Goal: Information Seeking & Learning: Learn about a topic

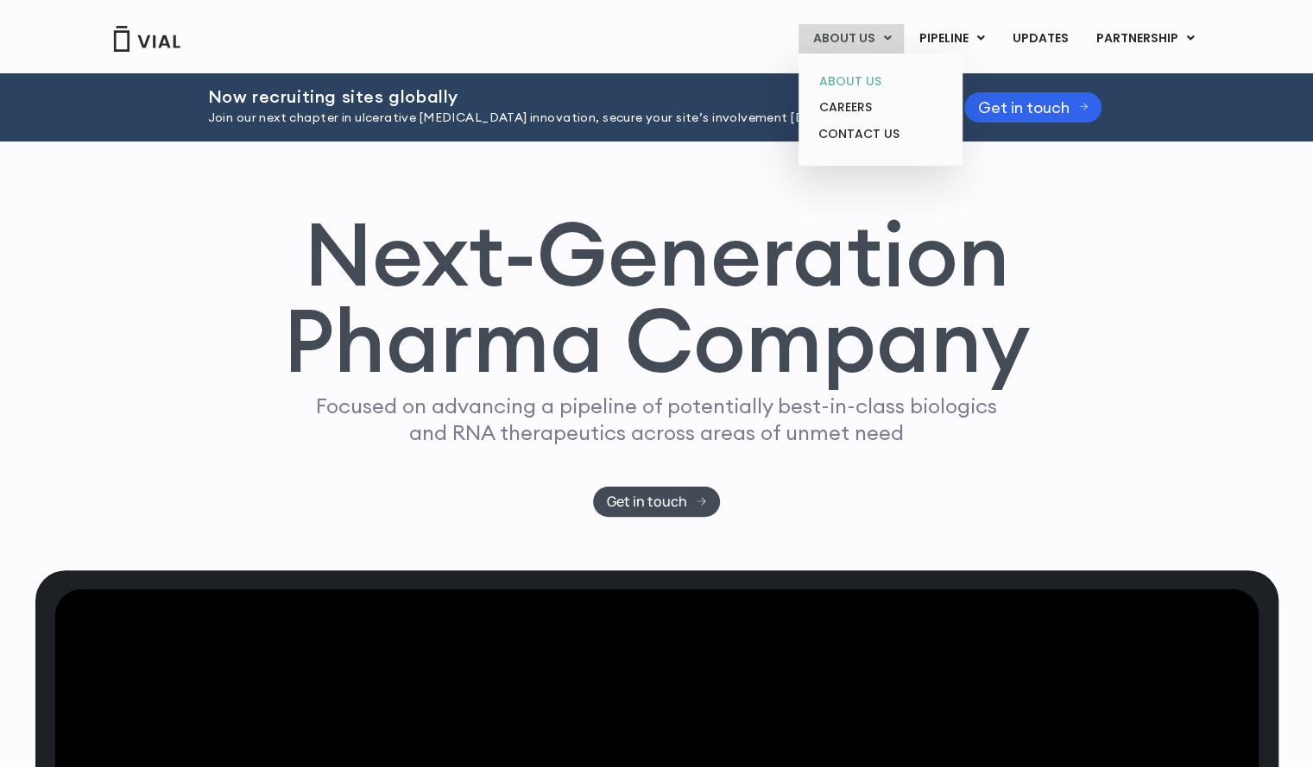
click at [856, 79] on link "ABOUT US" at bounding box center [880, 81] width 151 height 27
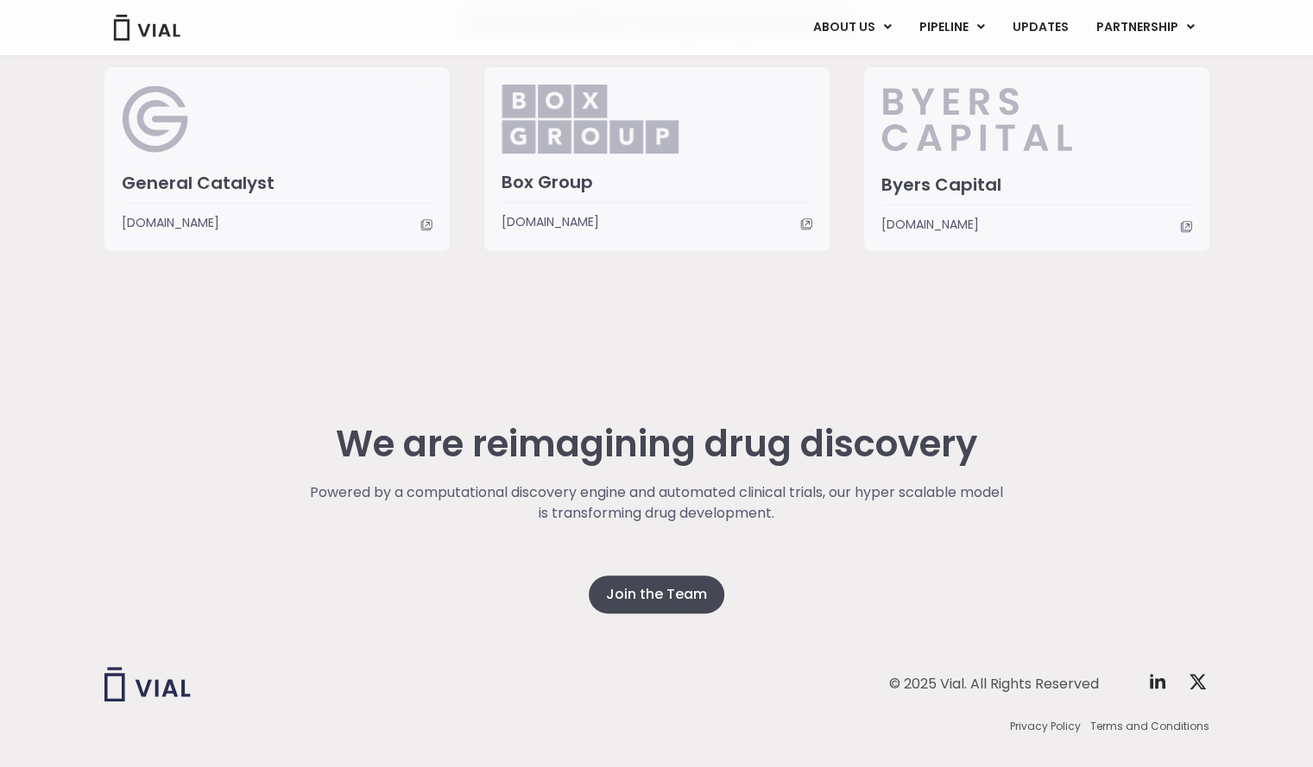
scroll to position [4292, 0]
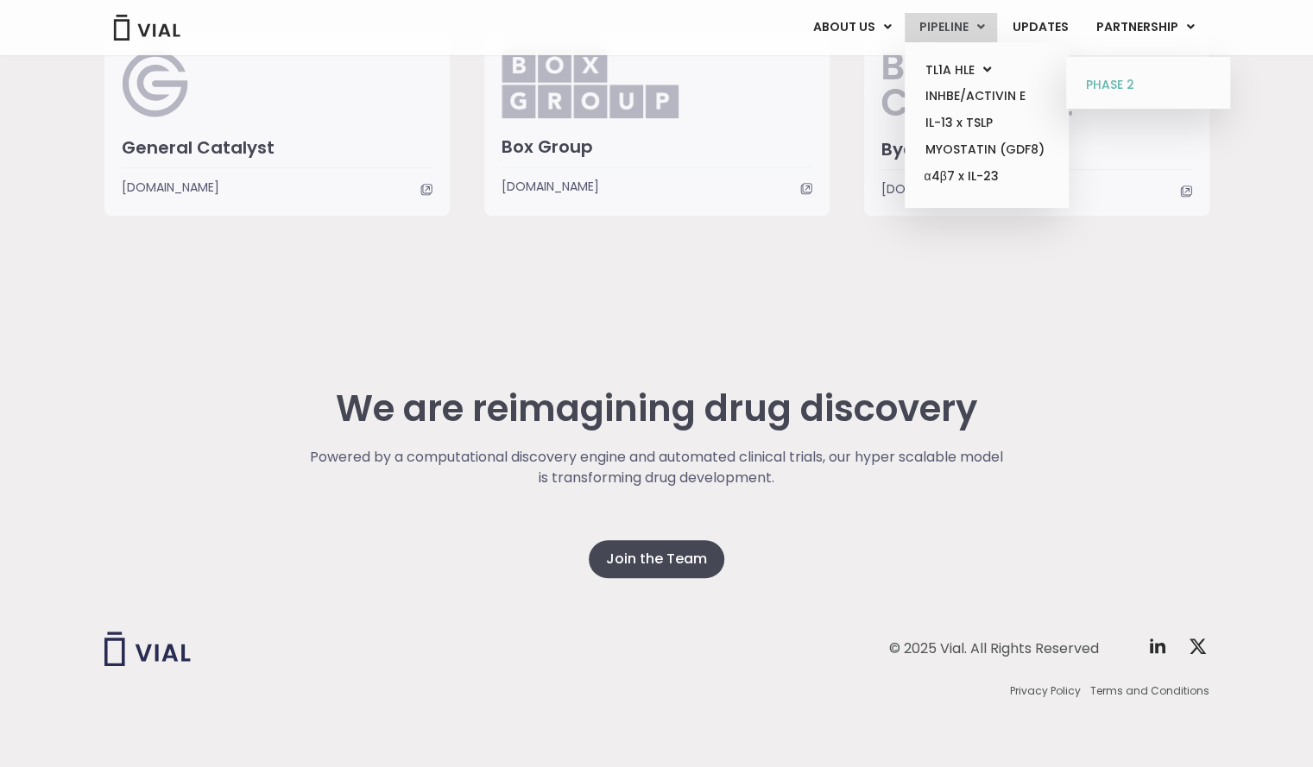
click at [1090, 87] on link "PHASE 2" at bounding box center [1147, 86] width 151 height 28
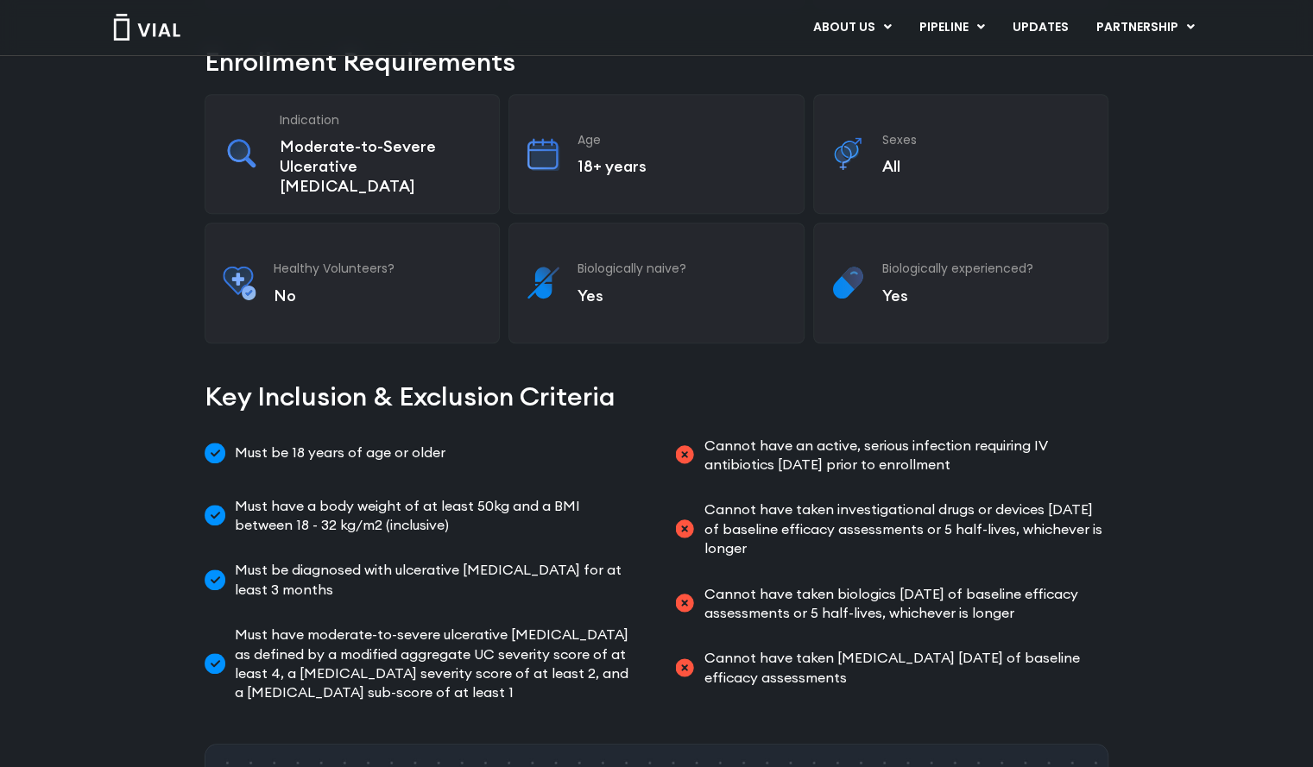
scroll to position [131, 0]
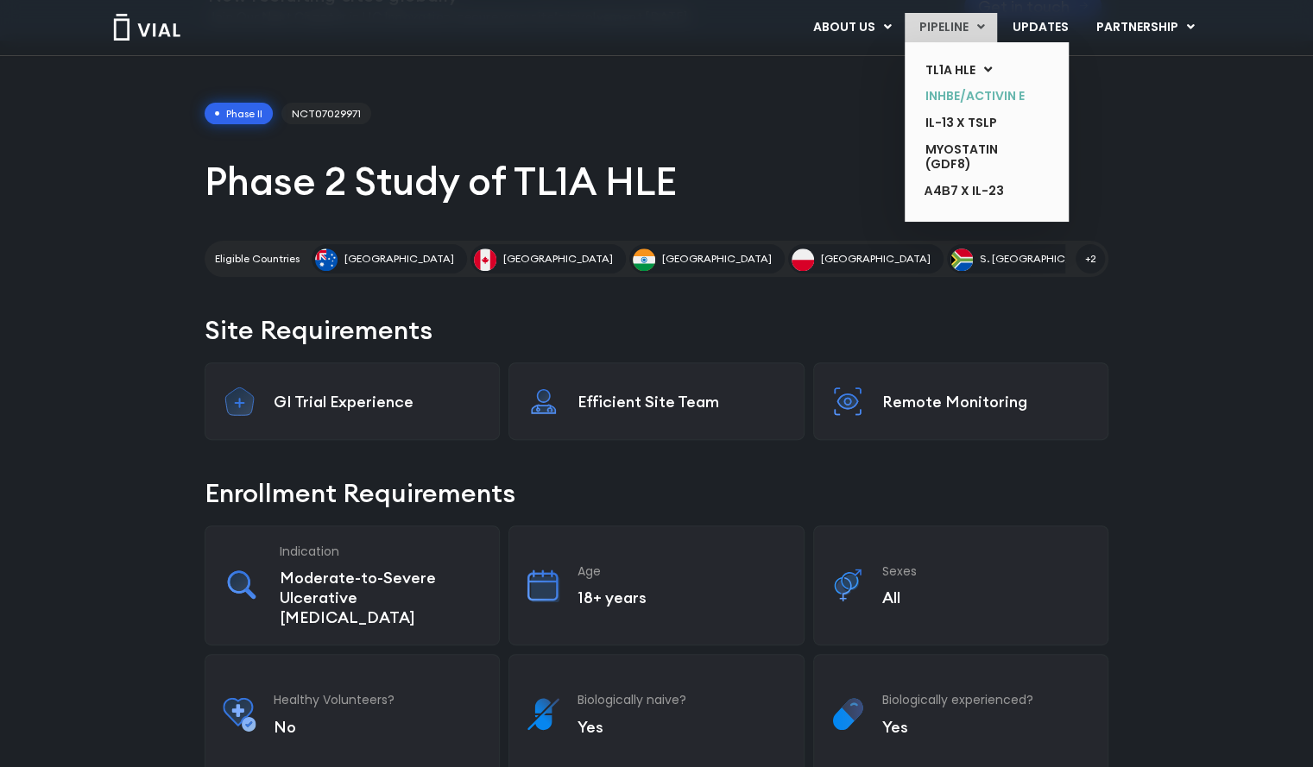
click at [956, 89] on link "INHBE/ACTIVIN E" at bounding box center [974, 96] width 126 height 27
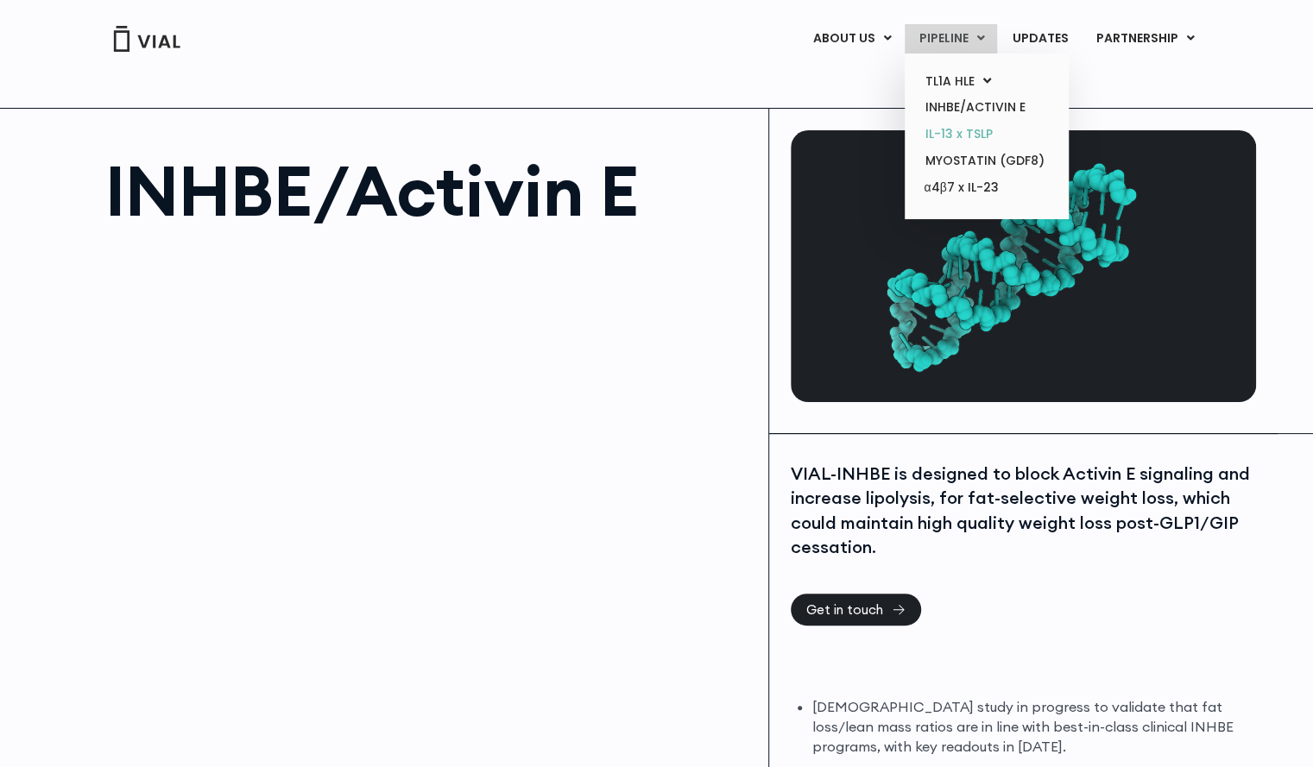
click at [951, 135] on link "IL-13 x TSLP" at bounding box center [986, 134] width 151 height 27
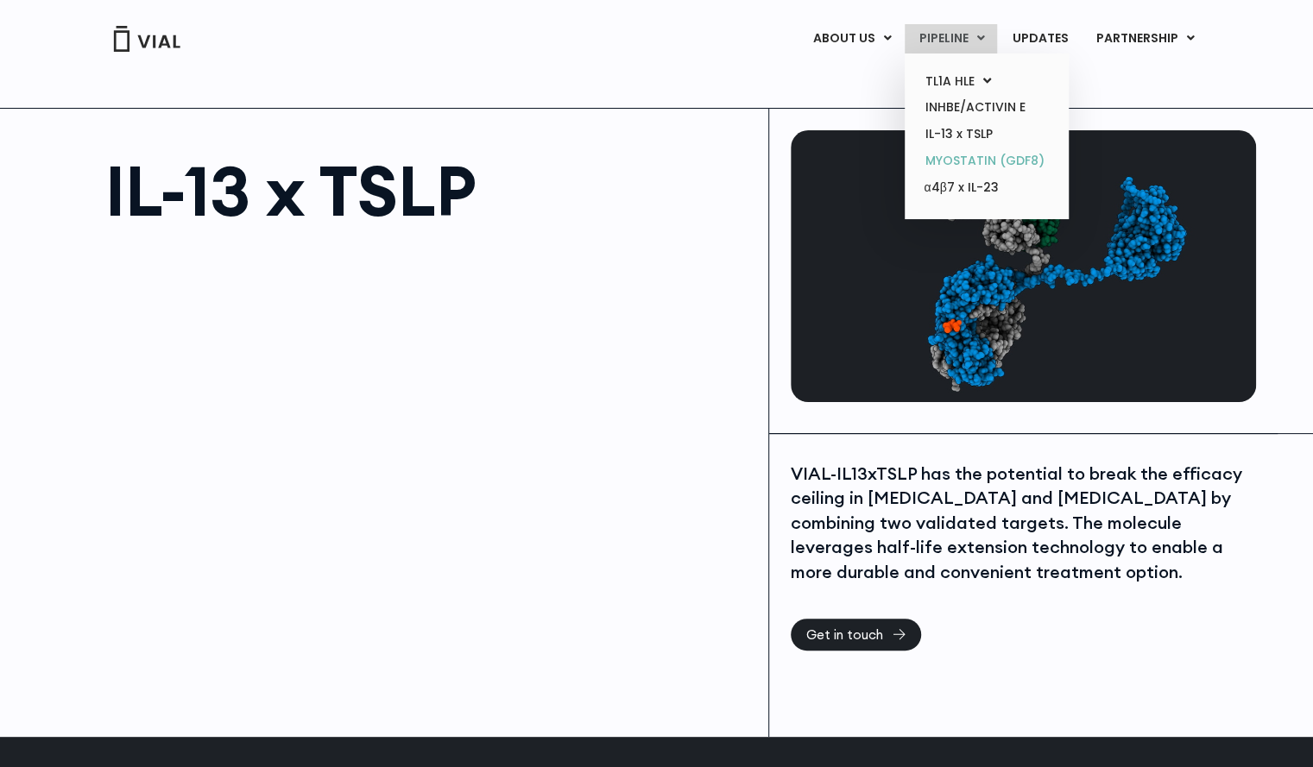
click at [950, 158] on link "MYOSTATIN (GDF8)" at bounding box center [986, 161] width 151 height 27
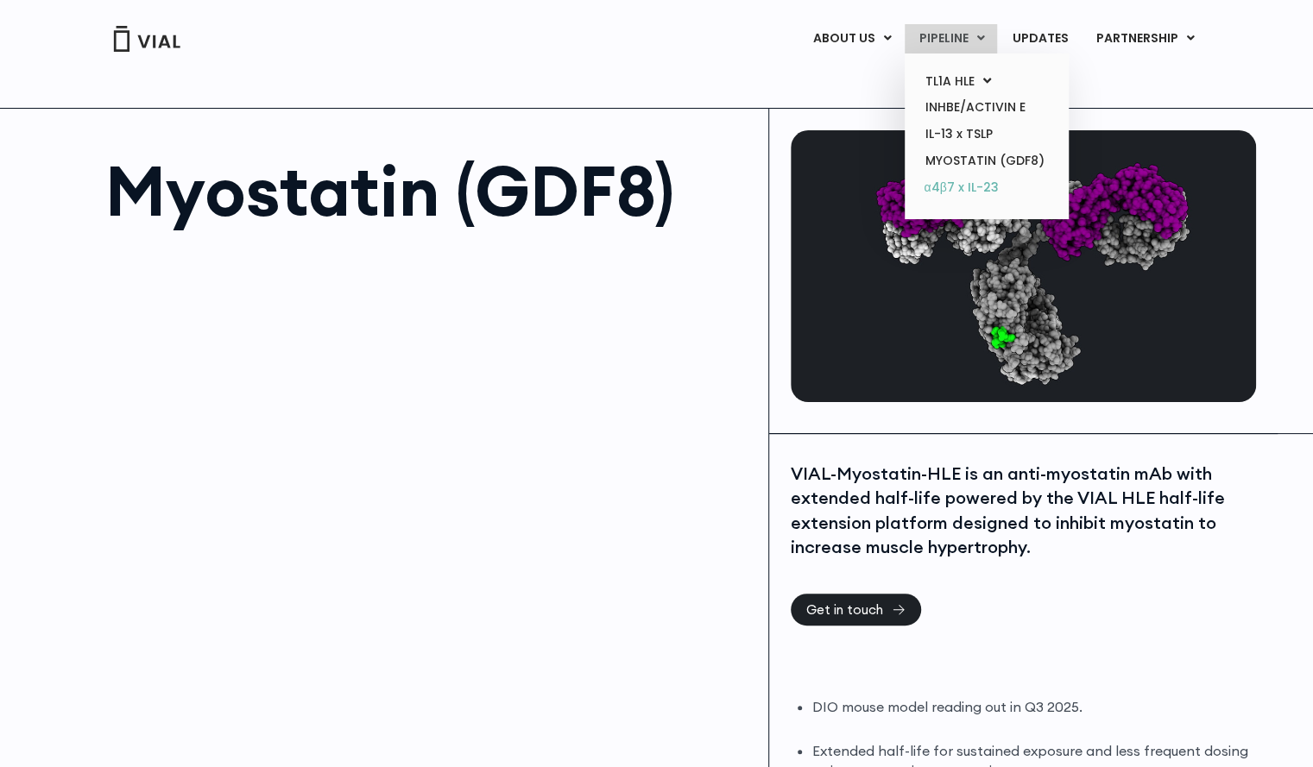
click at [955, 187] on link "α4β7 x IL-23" at bounding box center [986, 188] width 151 height 28
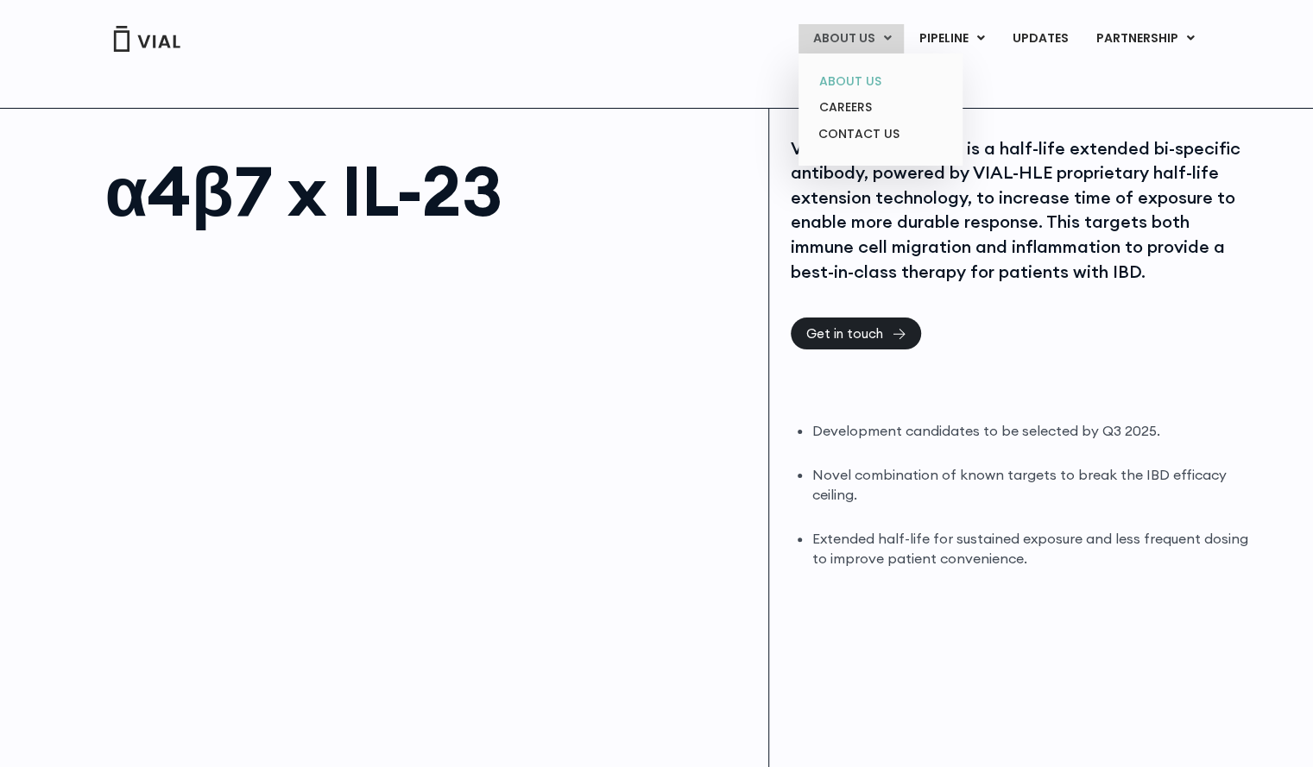
click at [851, 82] on link "ABOUT US" at bounding box center [880, 81] width 151 height 27
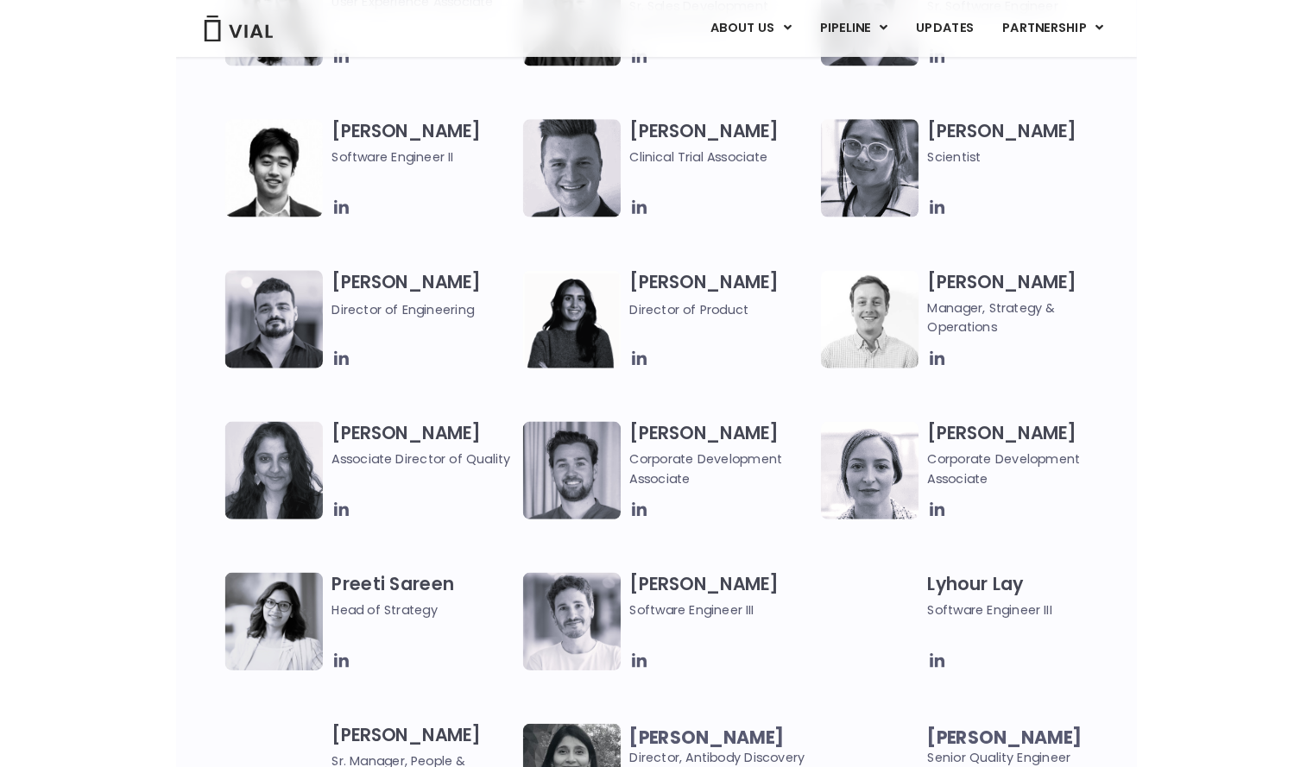
scroll to position [2048, 0]
